Goal: Obtain resource: Obtain resource

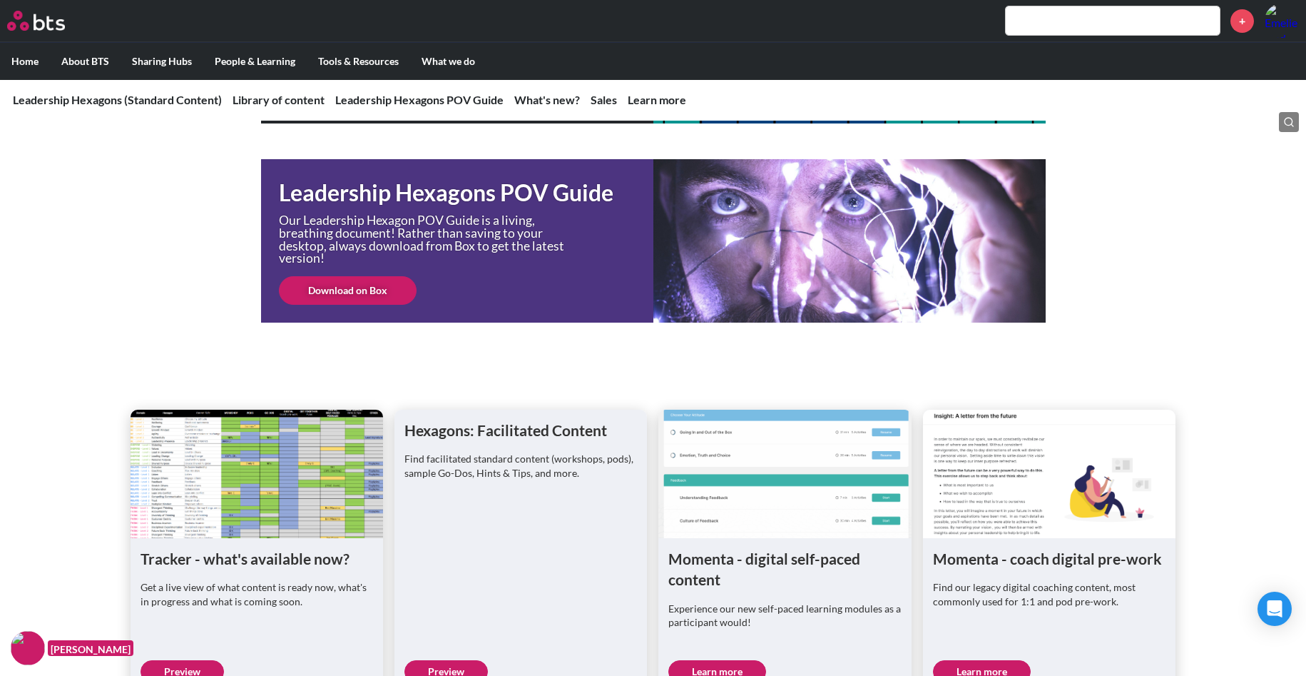
scroll to position [402, 0]
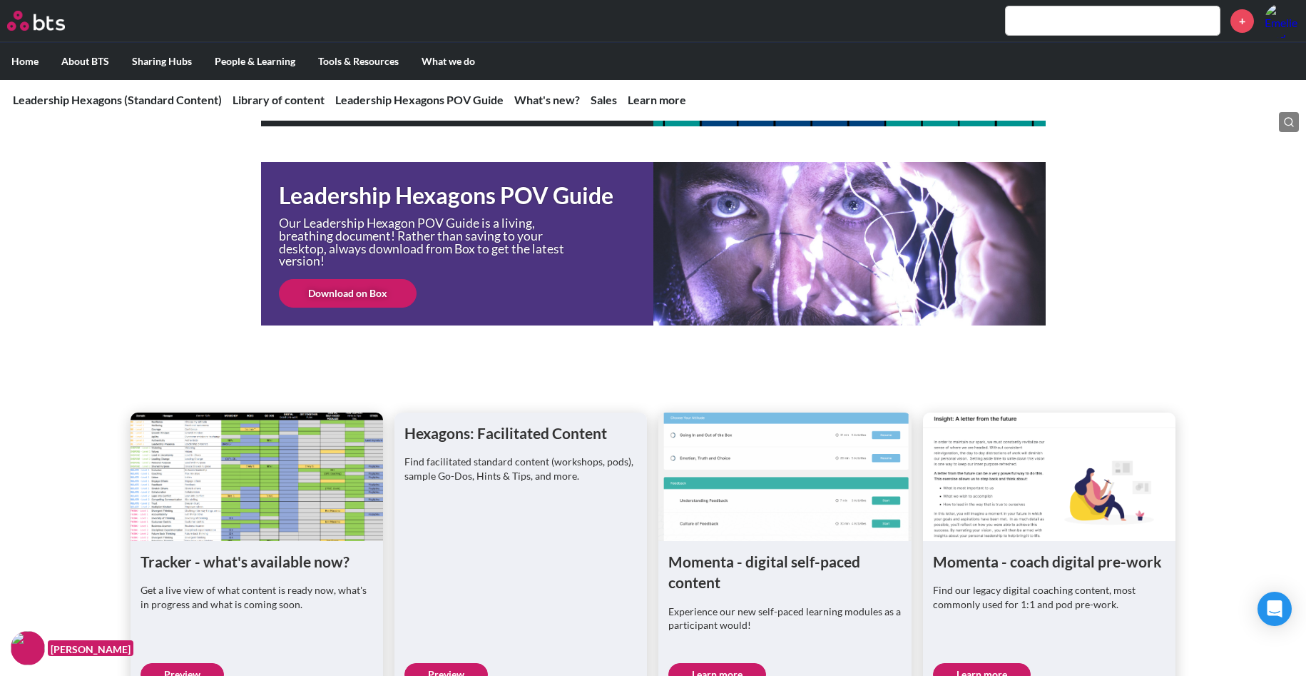
click at [382, 293] on link "Download on Box" at bounding box center [348, 293] width 138 height 29
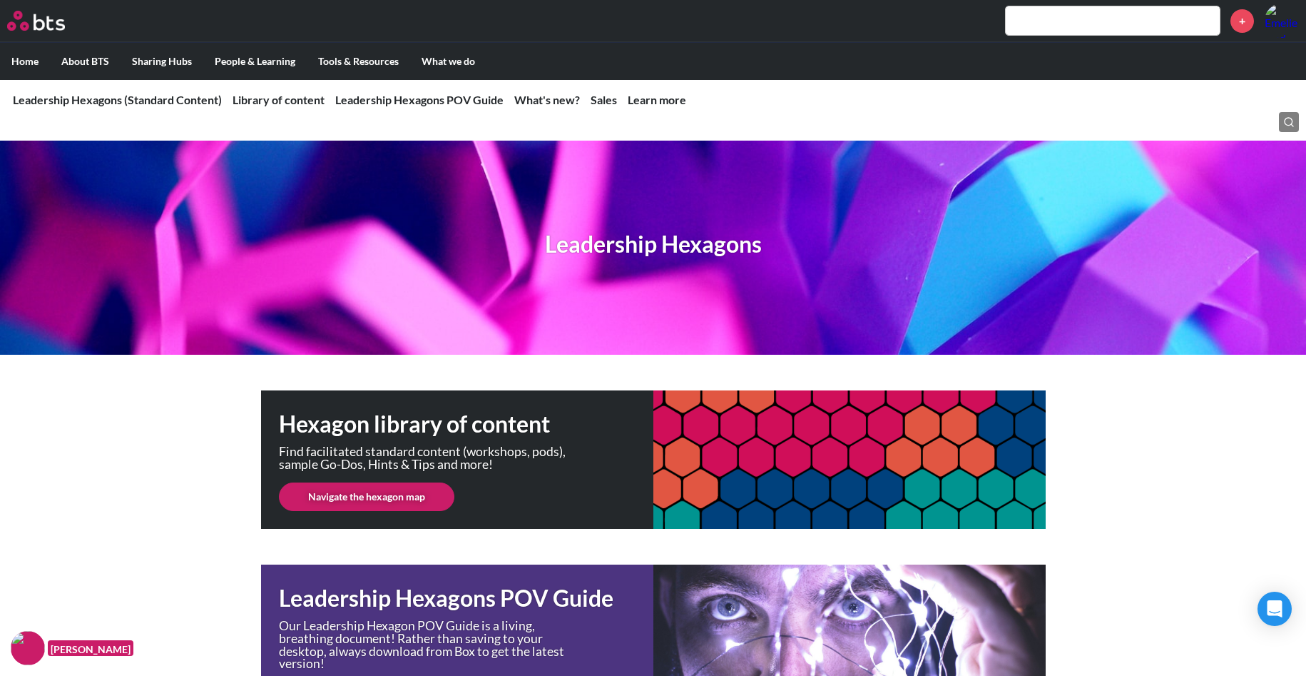
click at [414, 497] on link "Navigate the hexagon map" at bounding box center [367, 496] width 176 height 29
click at [600, 100] on link "Sales" at bounding box center [604, 100] width 26 height 14
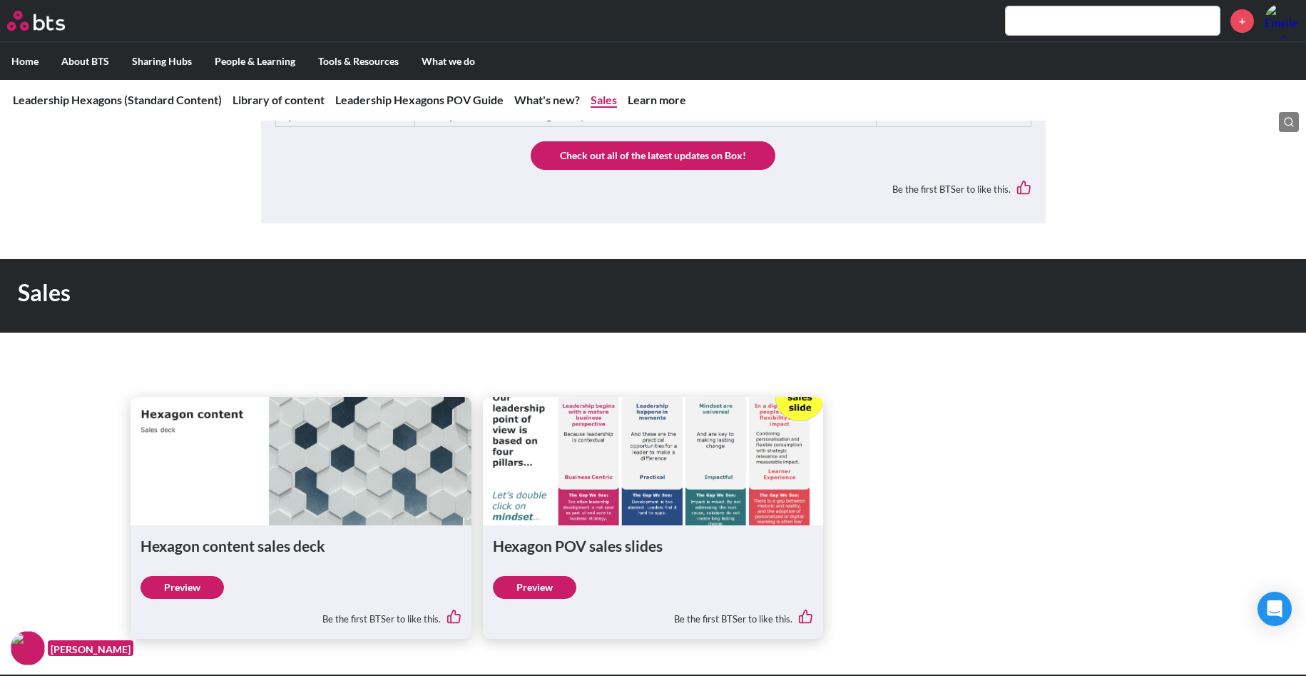
scroll to position [1434, 0]
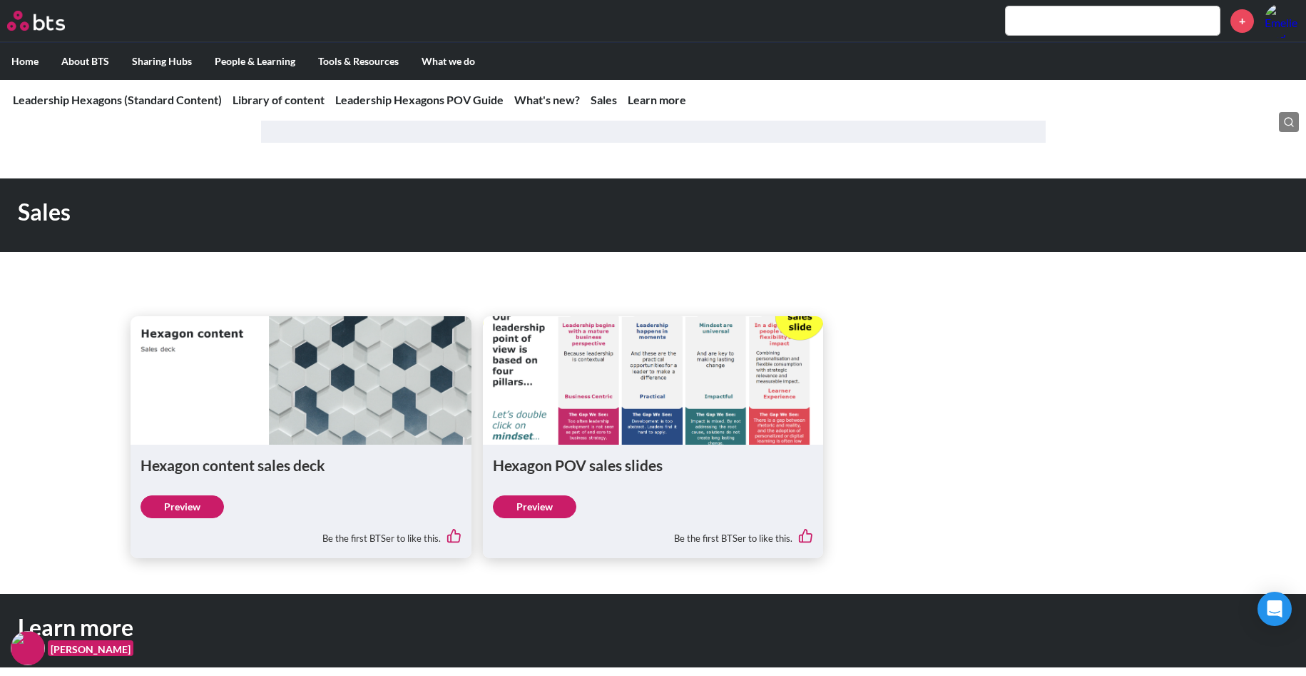
click at [547, 507] on link "Preview" at bounding box center [534, 506] width 83 height 23
click at [198, 503] on link "Preview" at bounding box center [182, 506] width 83 height 23
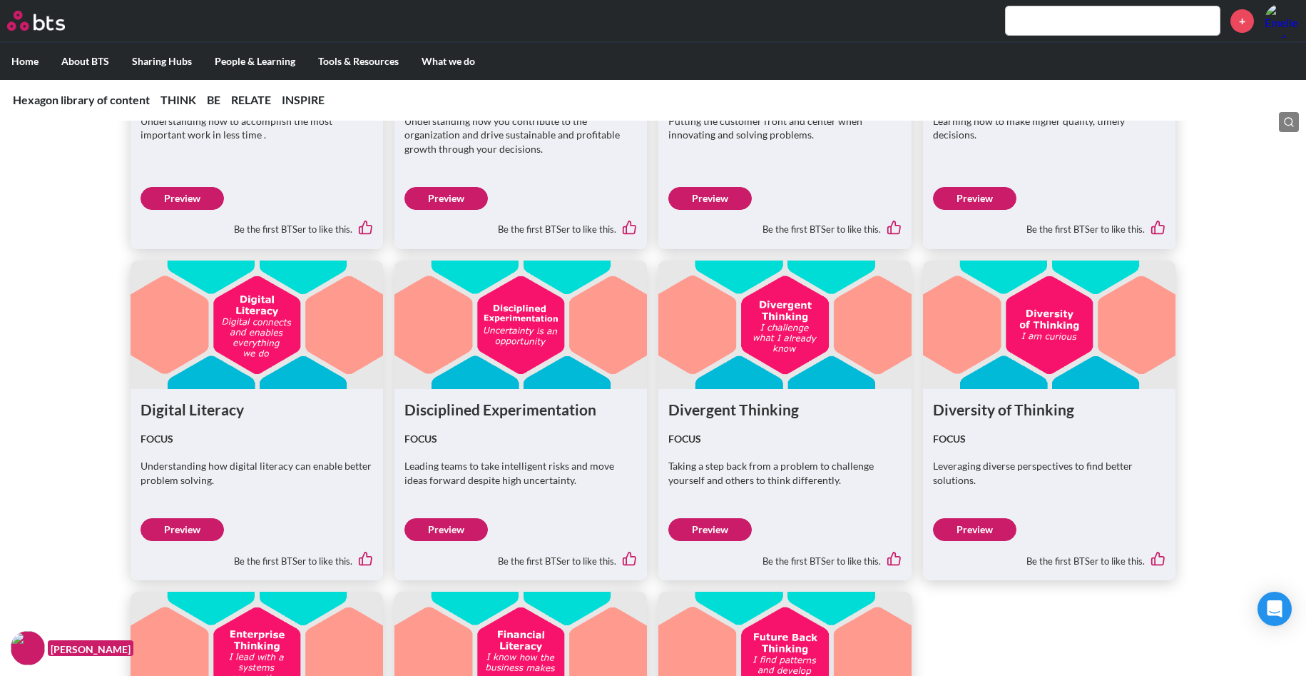
scroll to position [1301, 0]
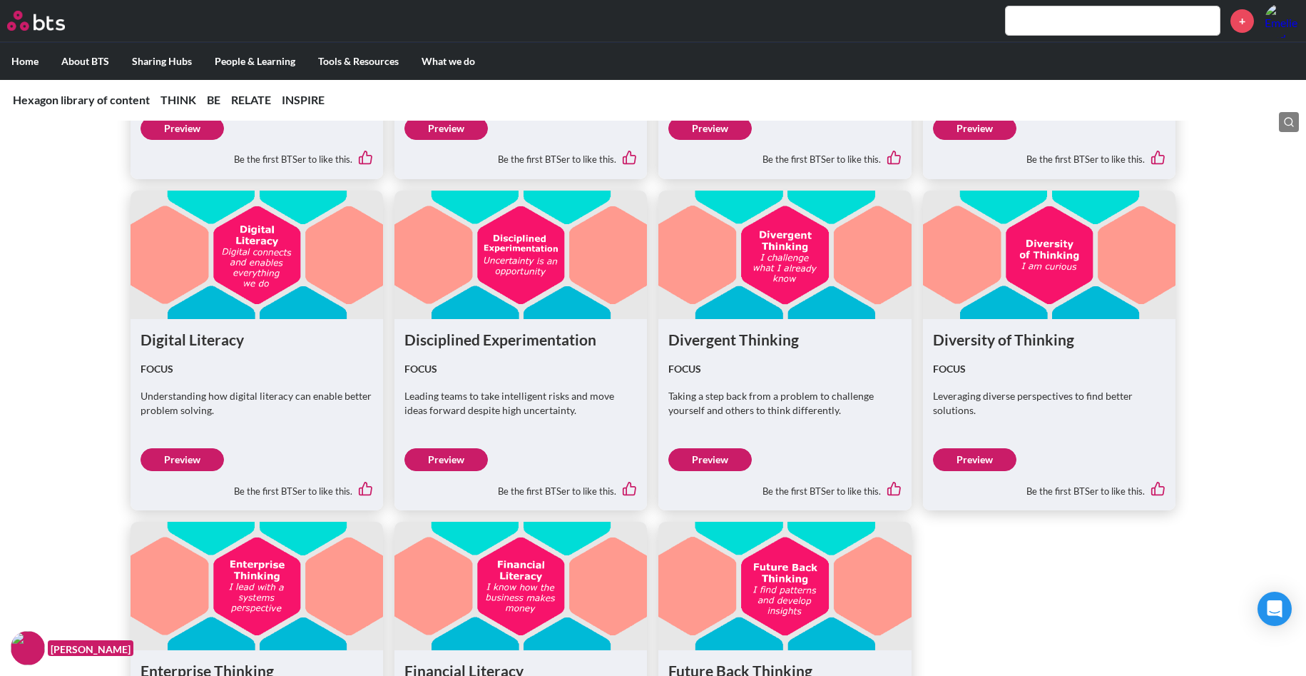
click at [715, 467] on link "Preview" at bounding box center [710, 459] width 83 height 23
click at [957, 26] on div "+" at bounding box center [695, 21] width 1208 height 34
click at [1203, 133] on div "Accountability FOCUS Understanding how to accomplish the most important work in…" at bounding box center [653, 318] width 1306 height 1047
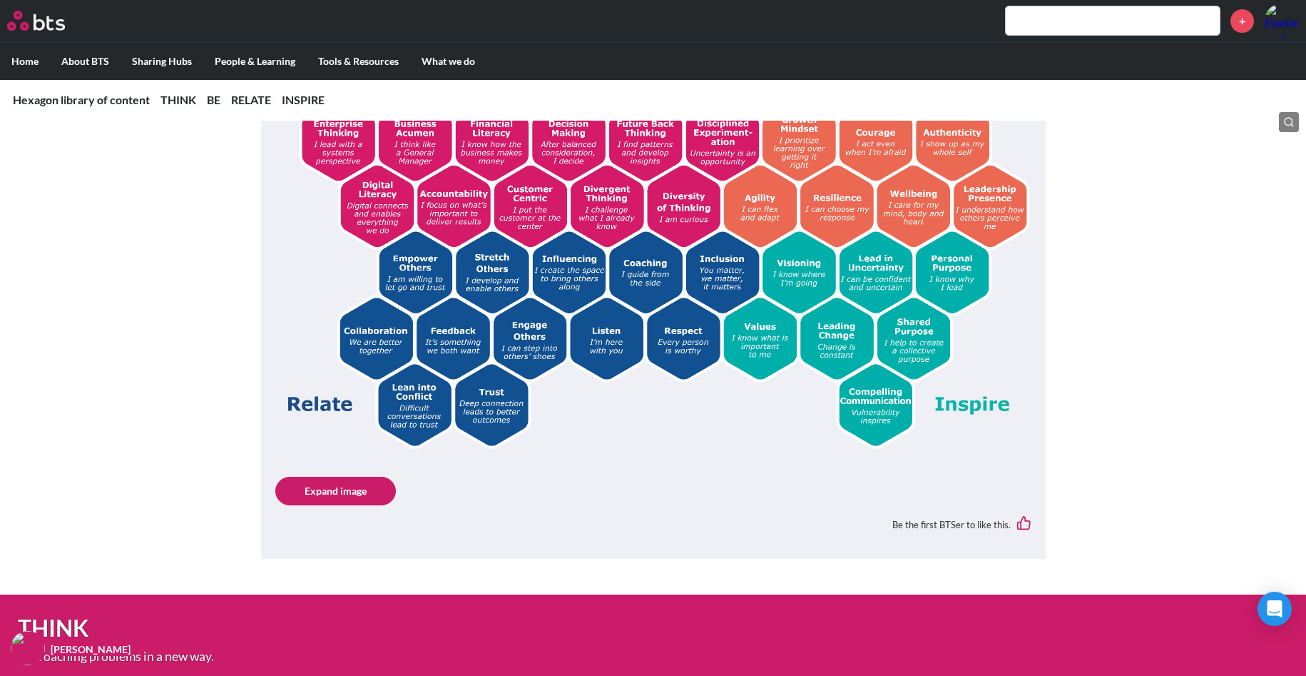
scroll to position [0, 0]
